Goal: Information Seeking & Learning: Find specific fact

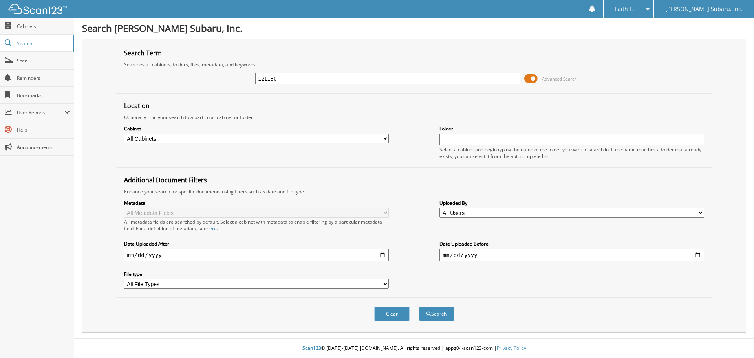
type input "121180"
click at [419, 306] on button "Search" at bounding box center [436, 313] width 35 height 15
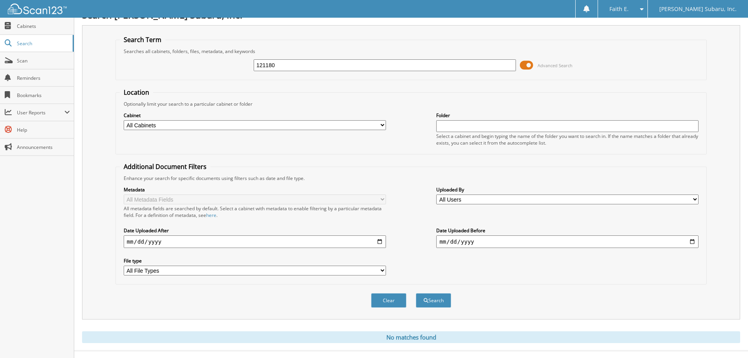
scroll to position [26, 0]
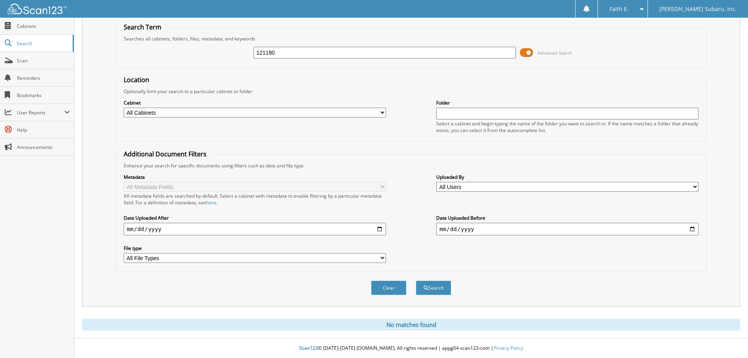
click at [297, 48] on input "121180" at bounding box center [385, 53] width 262 height 12
type input "533SA"
click at [416, 280] on button "Search" at bounding box center [433, 287] width 35 height 15
